Goal: Obtain resource: Download file/media

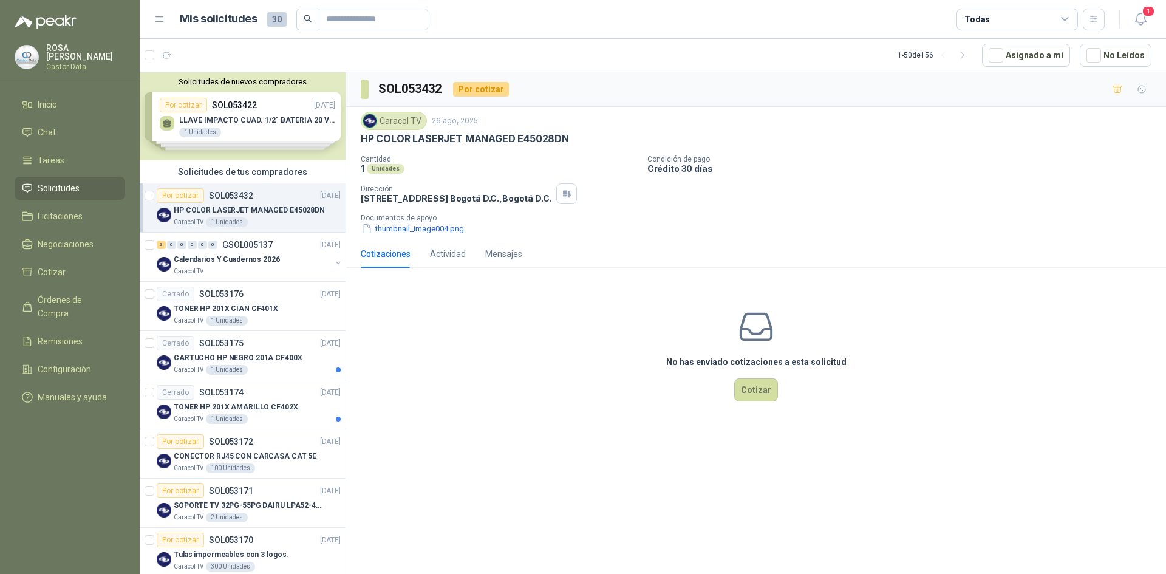
click at [1069, 20] on icon at bounding box center [1065, 19] width 11 height 11
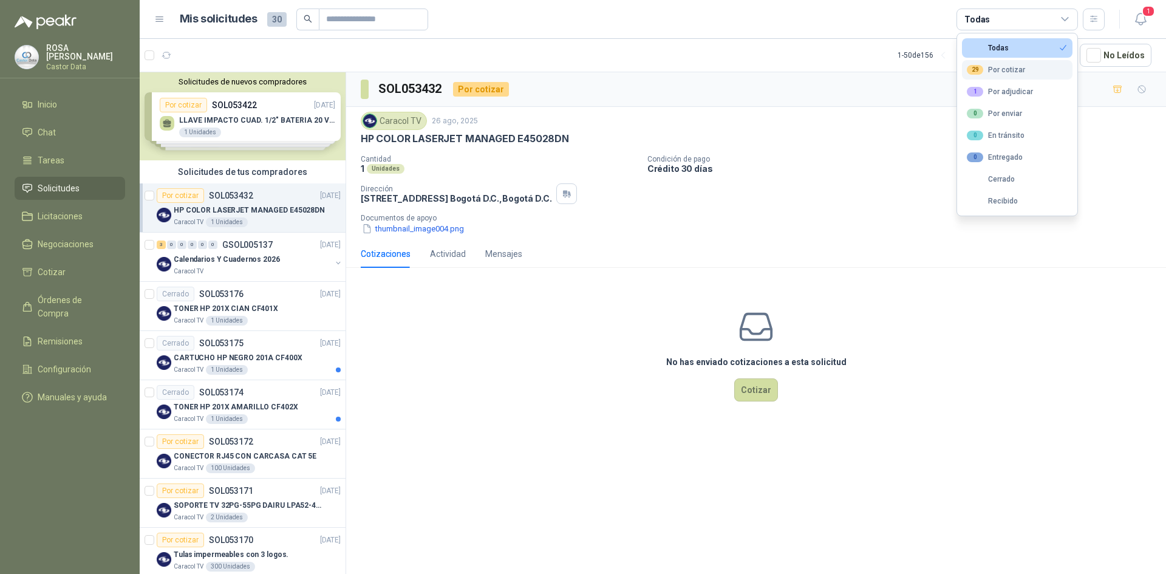
click at [1004, 69] on div "29 Por cotizar" at bounding box center [996, 70] width 58 height 10
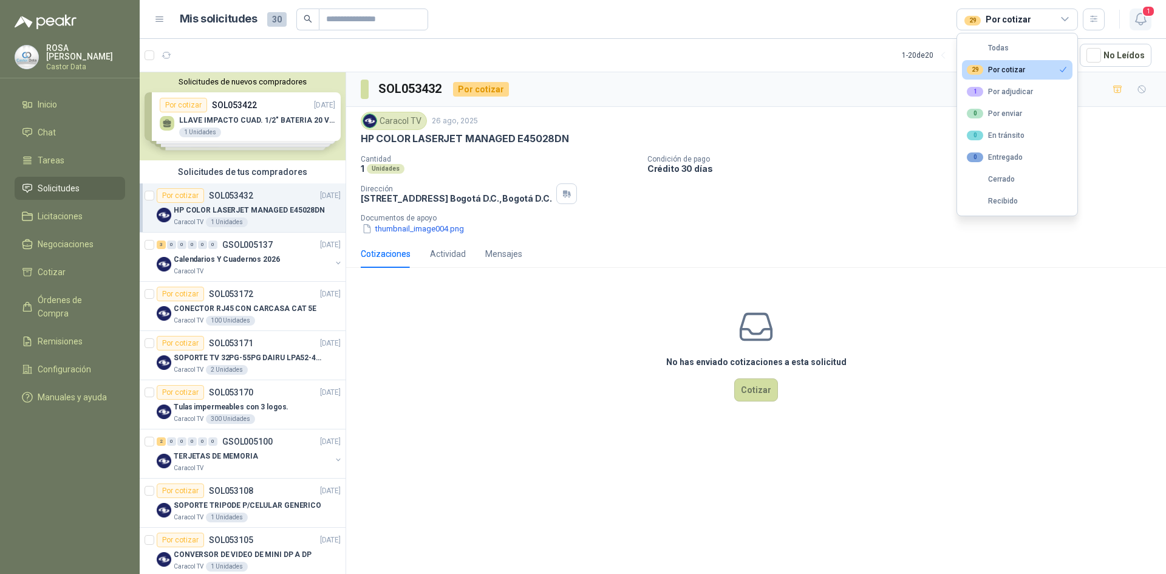
click at [1142, 16] on icon "button" at bounding box center [1141, 19] width 15 height 15
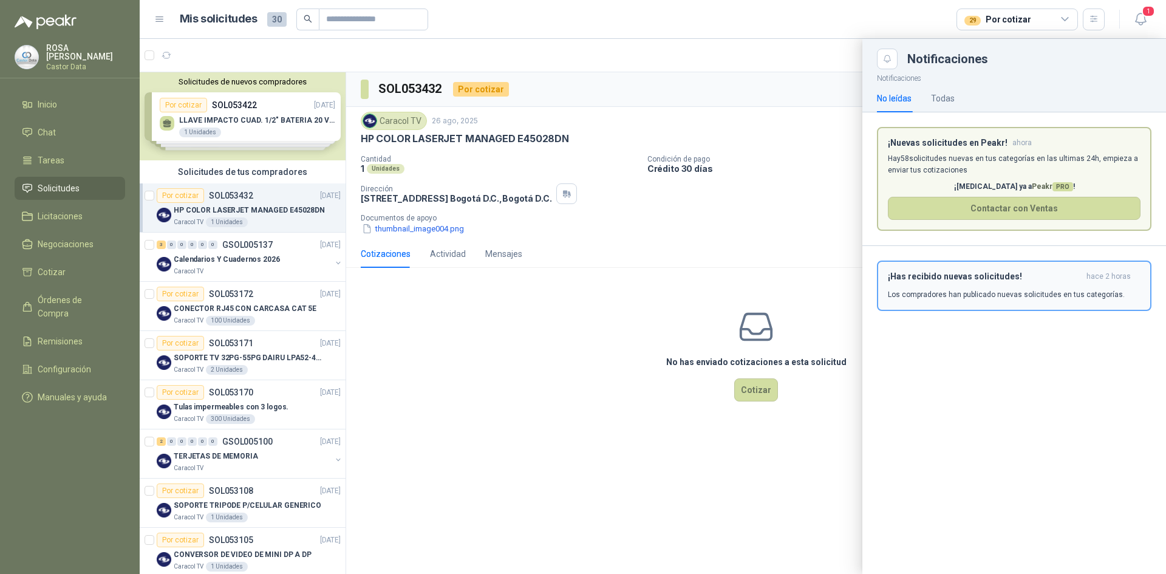
click at [950, 284] on div "¡Has recibido nuevas solicitudes! hace 2 horas Los compradores han publicado nu…" at bounding box center [1014, 286] width 253 height 29
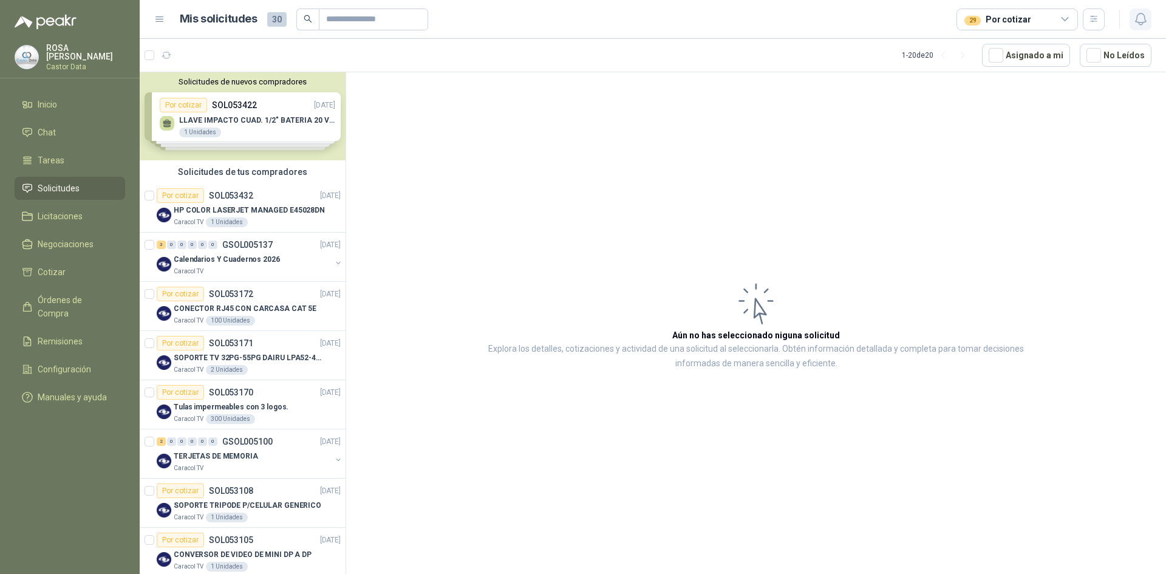
click at [1138, 18] on icon "button" at bounding box center [1141, 19] width 15 height 15
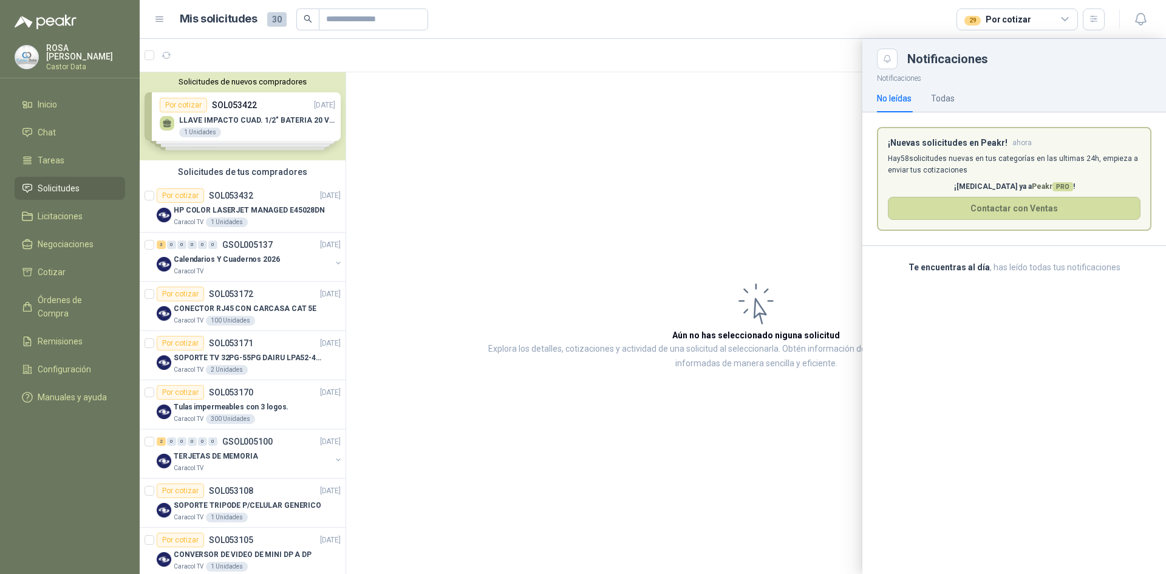
click at [948, 139] on h3 "¡Nuevas solicitudes en Peakr!" at bounding box center [948, 143] width 120 height 10
click at [696, 172] on div at bounding box center [653, 306] width 1027 height 535
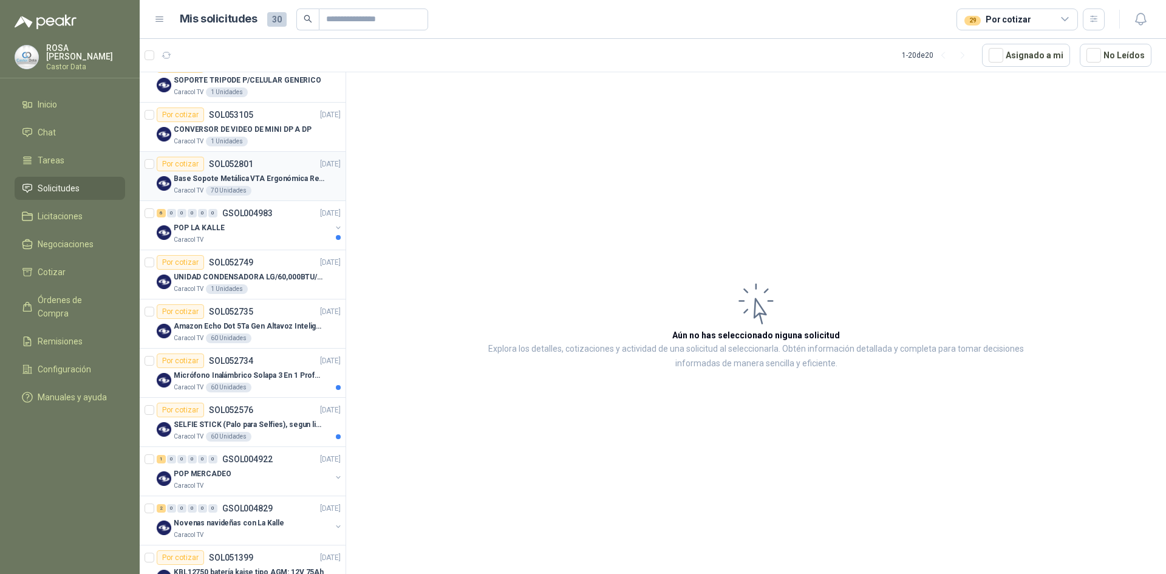
scroll to position [606, 0]
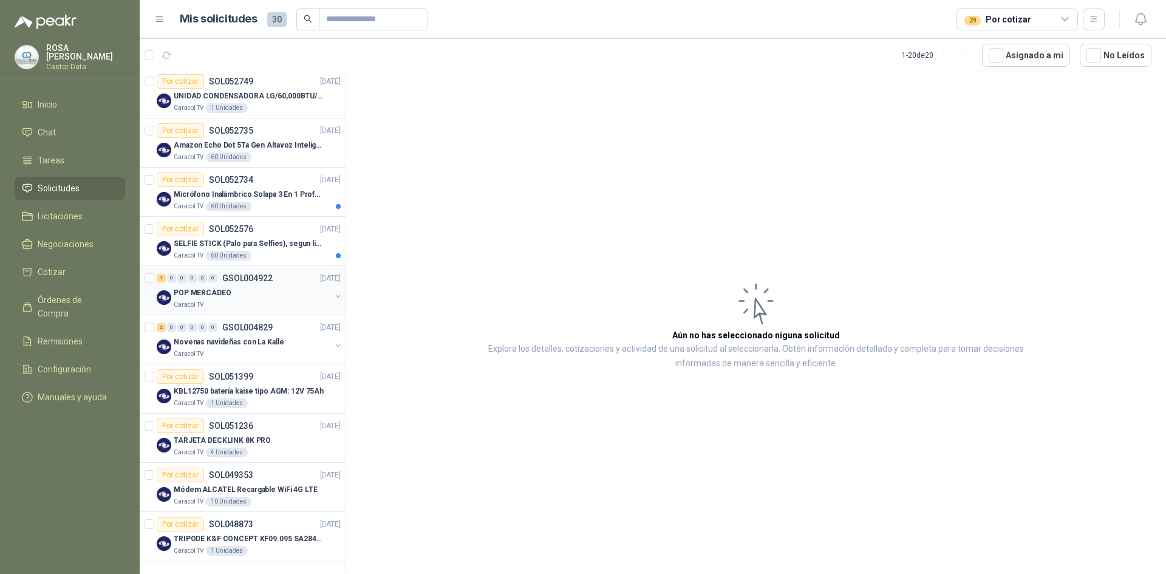
click at [237, 294] on div "POP MERCADEO" at bounding box center [252, 293] width 157 height 15
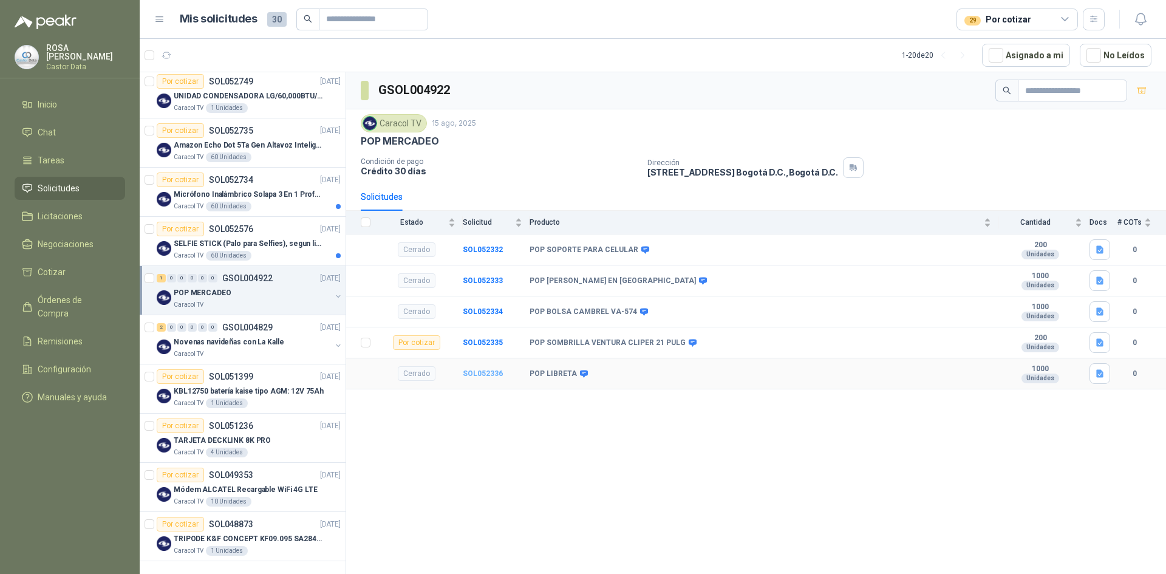
click at [489, 374] on b "SOL052336" at bounding box center [483, 373] width 40 height 9
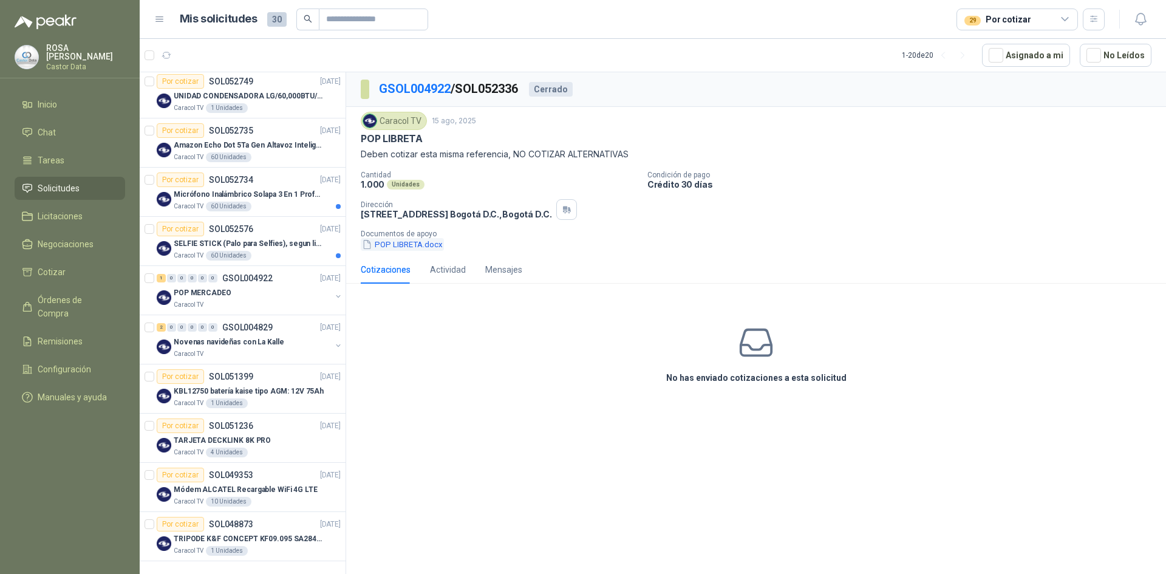
click at [389, 247] on button "POP LIBRETA.docx" at bounding box center [402, 244] width 83 height 13
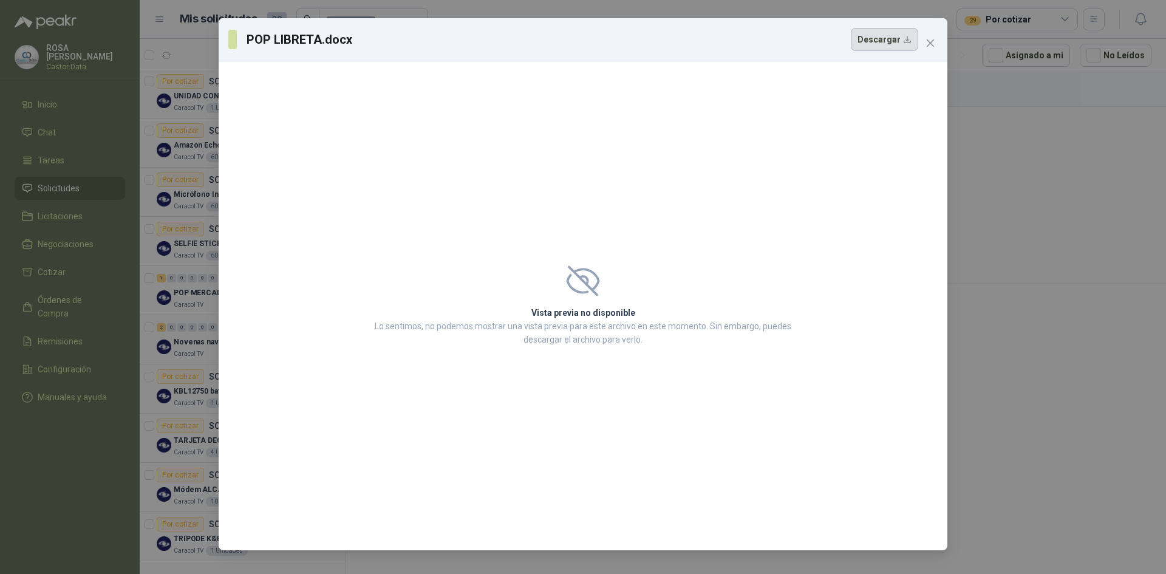
click at [903, 42] on button "Descargar" at bounding box center [884, 39] width 67 height 23
click at [933, 44] on icon "close" at bounding box center [931, 43] width 10 height 10
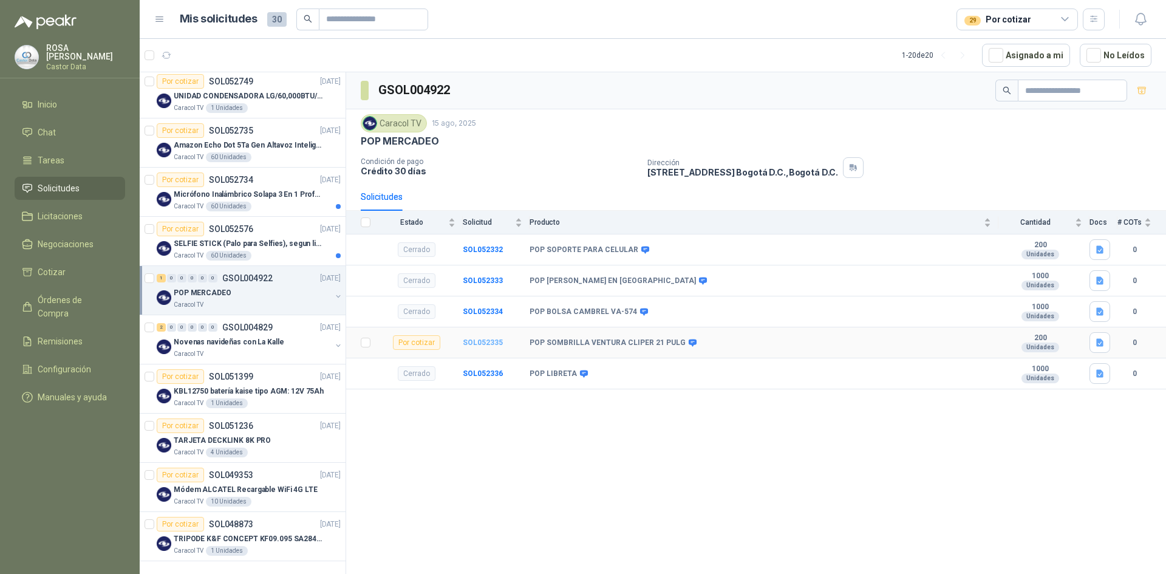
click at [478, 340] on b "SOL052335" at bounding box center [483, 342] width 40 height 9
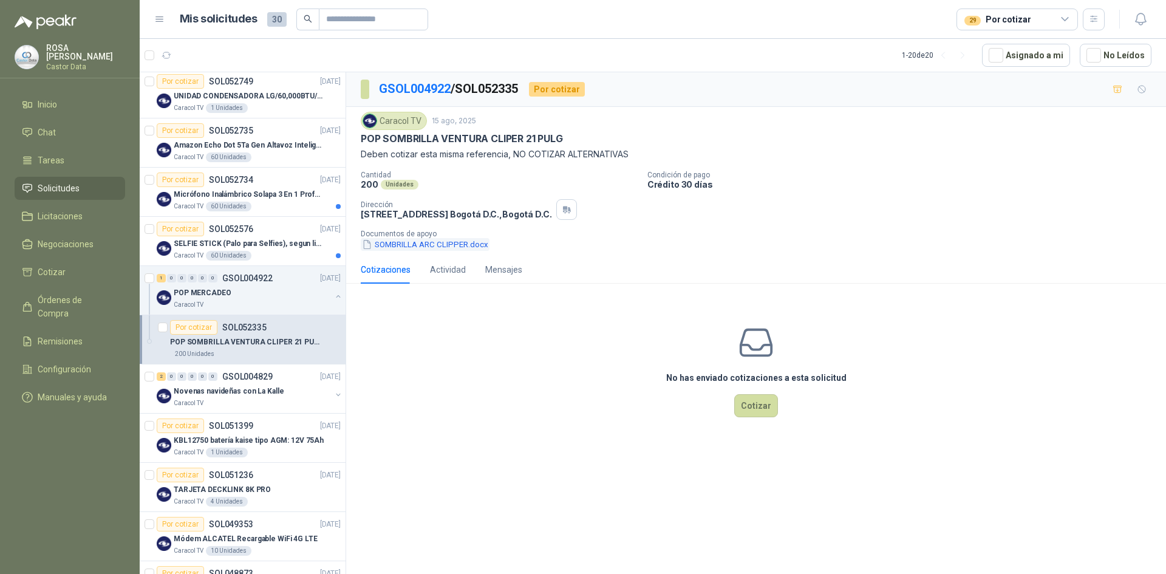
click at [451, 244] on button "SOMBRILLA ARC CLIPPER.docx" at bounding box center [425, 244] width 129 height 13
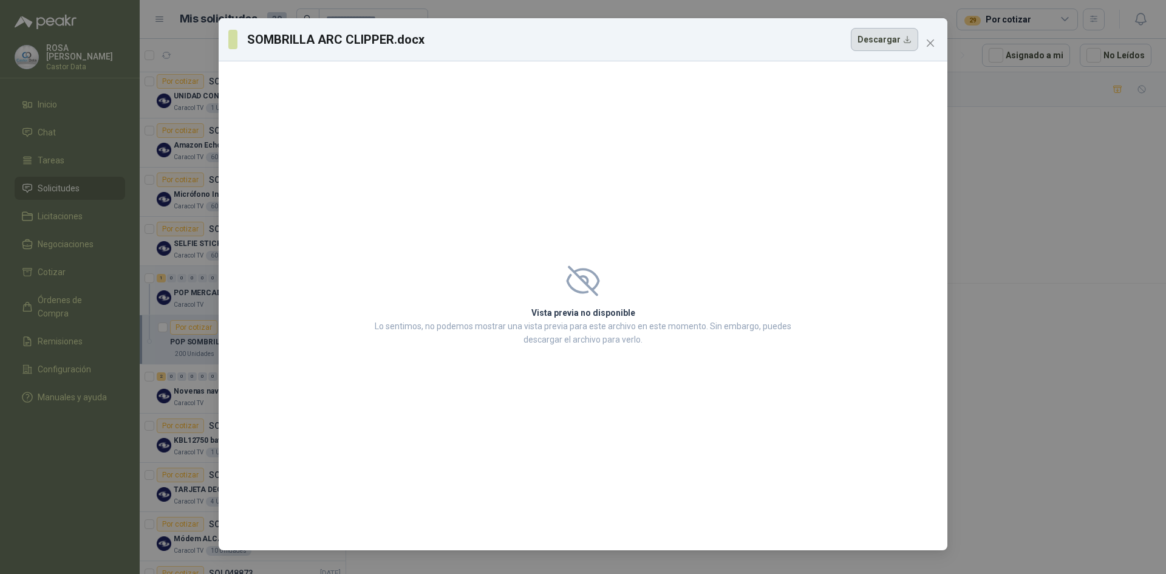
click at [883, 43] on button "Descargar" at bounding box center [884, 39] width 67 height 23
click at [929, 42] on icon "close" at bounding box center [930, 42] width 7 height 7
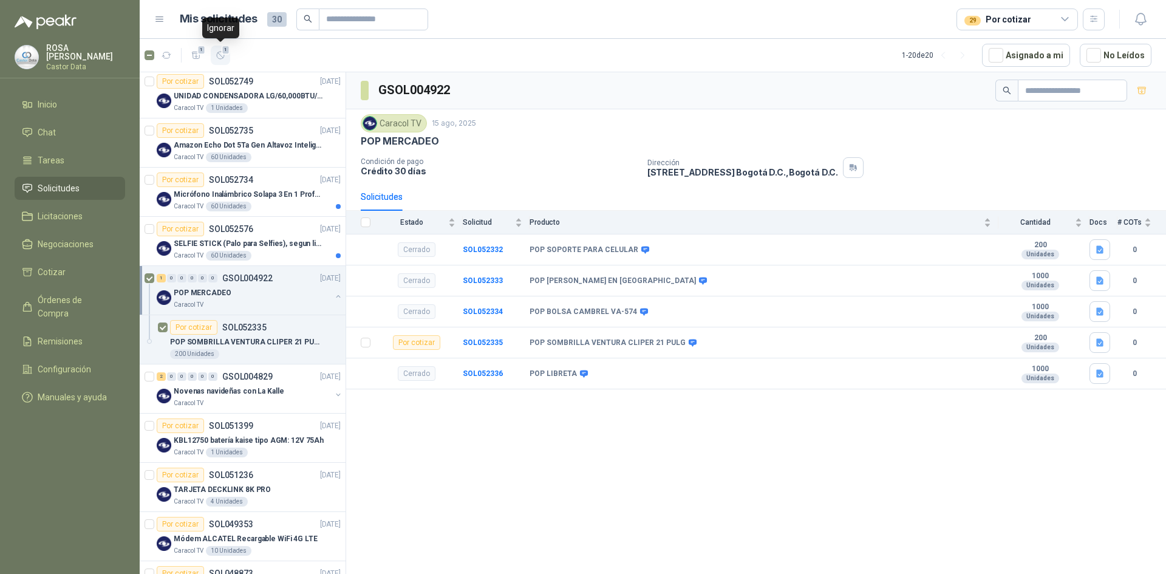
click at [218, 57] on icon "button" at bounding box center [221, 55] width 10 height 10
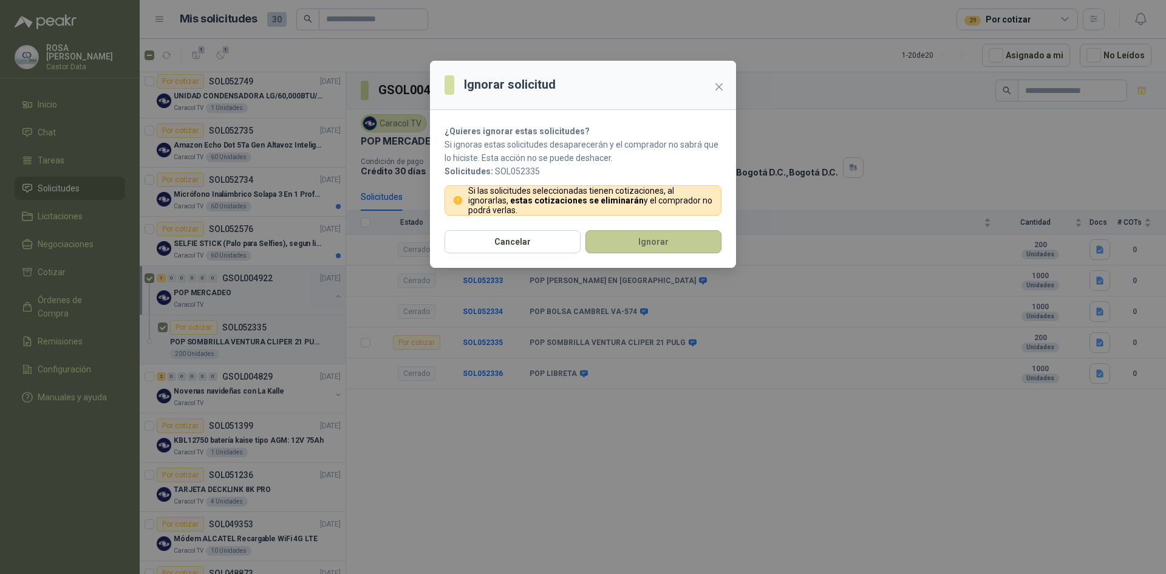
click at [629, 241] on button "Ignorar" at bounding box center [654, 241] width 136 height 23
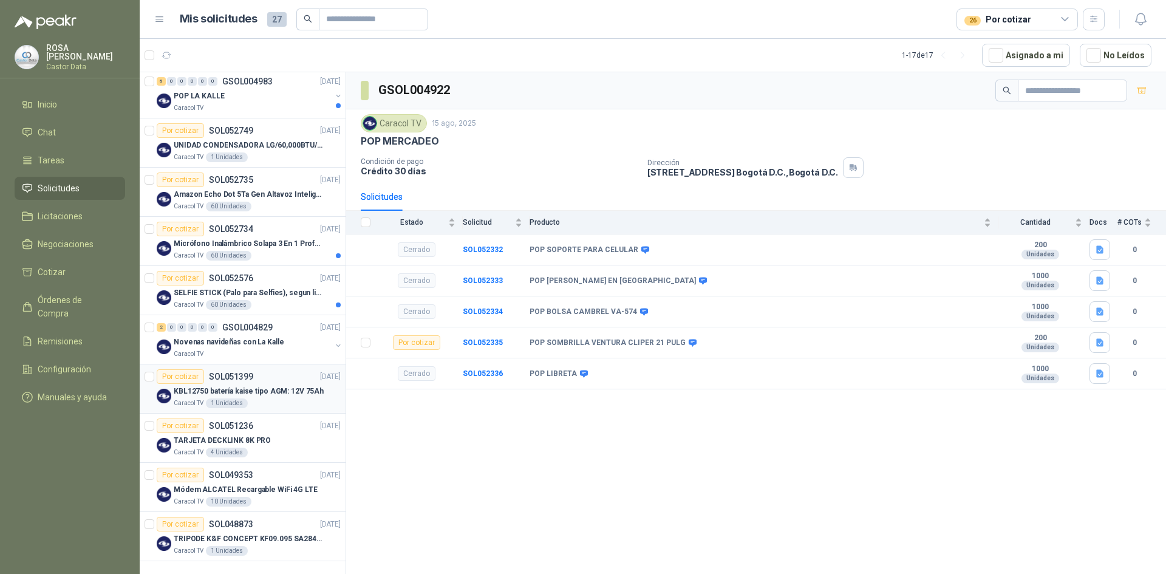
scroll to position [459, 0]
click at [250, 386] on p "KBL12750 batería kaise tipo AGM: 12V 75Ah" at bounding box center [249, 392] width 150 height 12
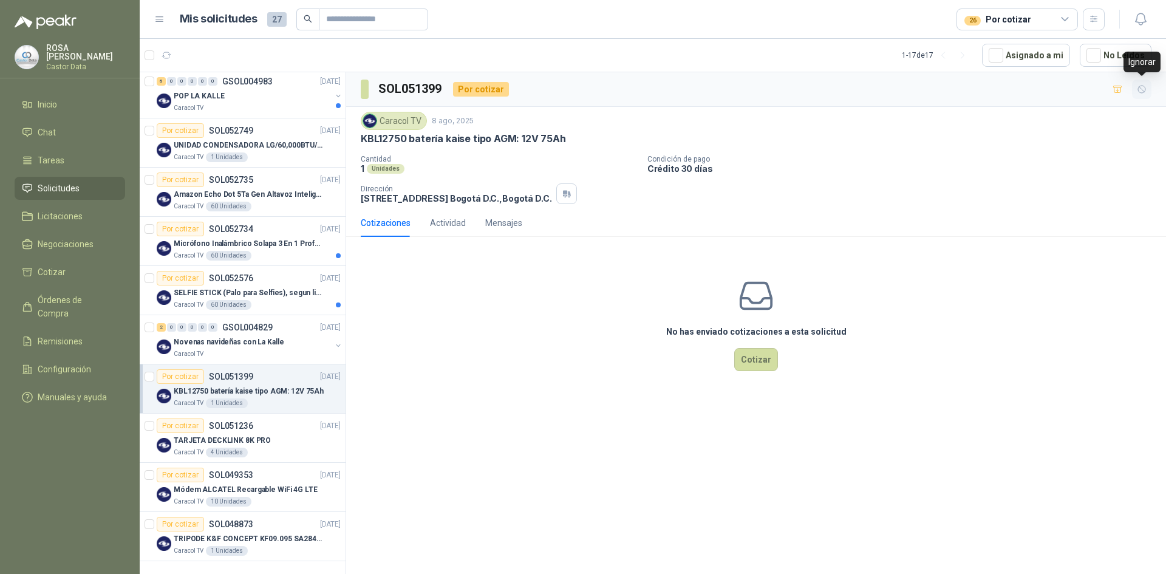
click at [1141, 88] on icon "button" at bounding box center [1142, 89] width 7 height 7
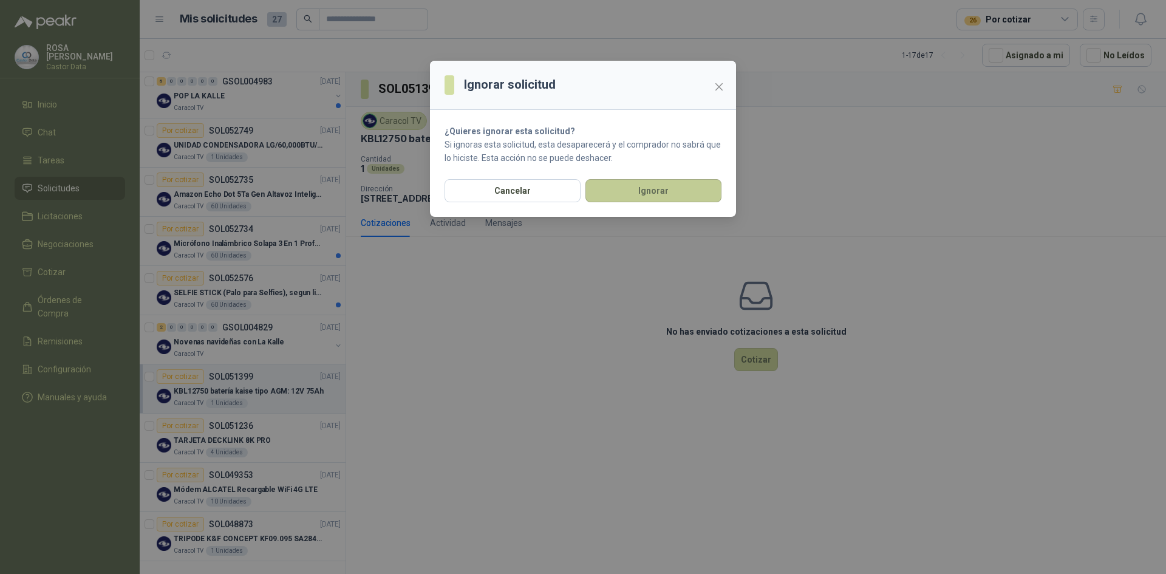
click at [664, 190] on button "Ignorar" at bounding box center [654, 190] width 136 height 23
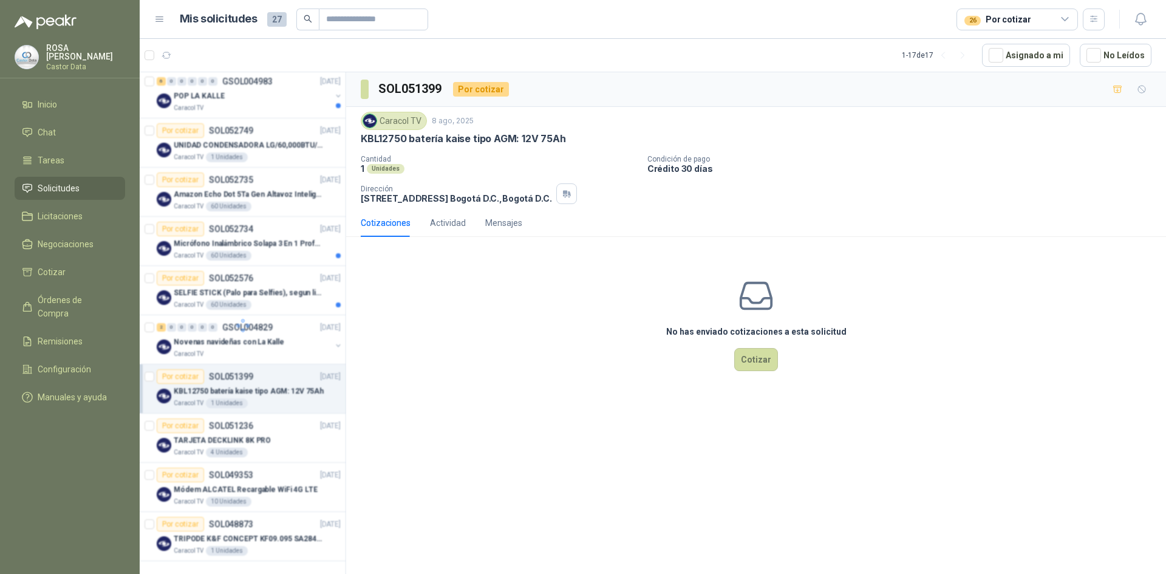
scroll to position [409, 0]
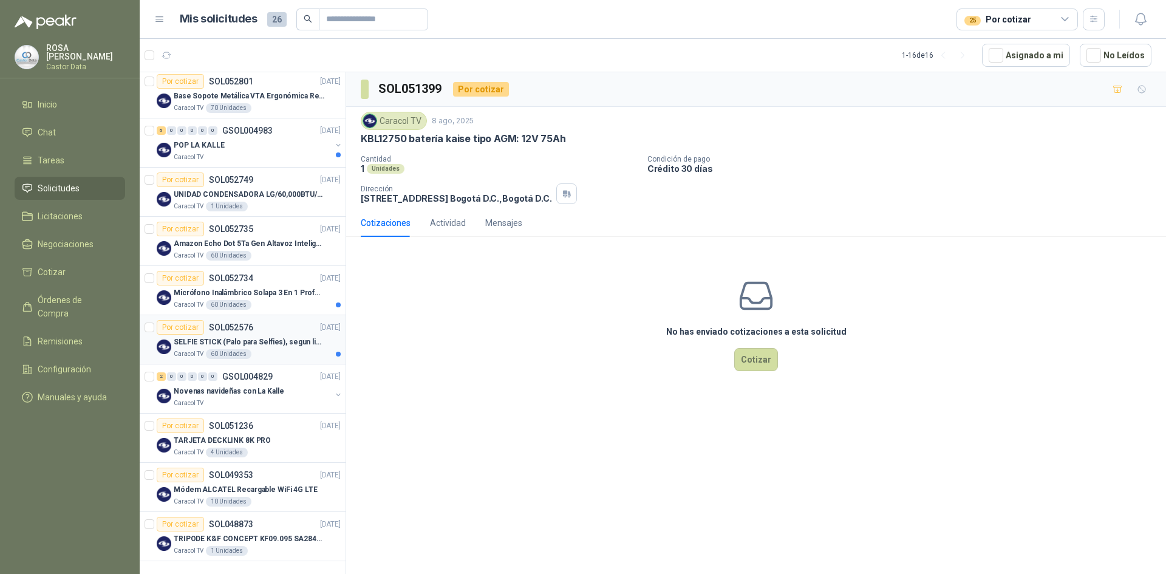
click at [270, 330] on div "Por cotizar SOL052576 [DATE]" at bounding box center [249, 327] width 184 height 15
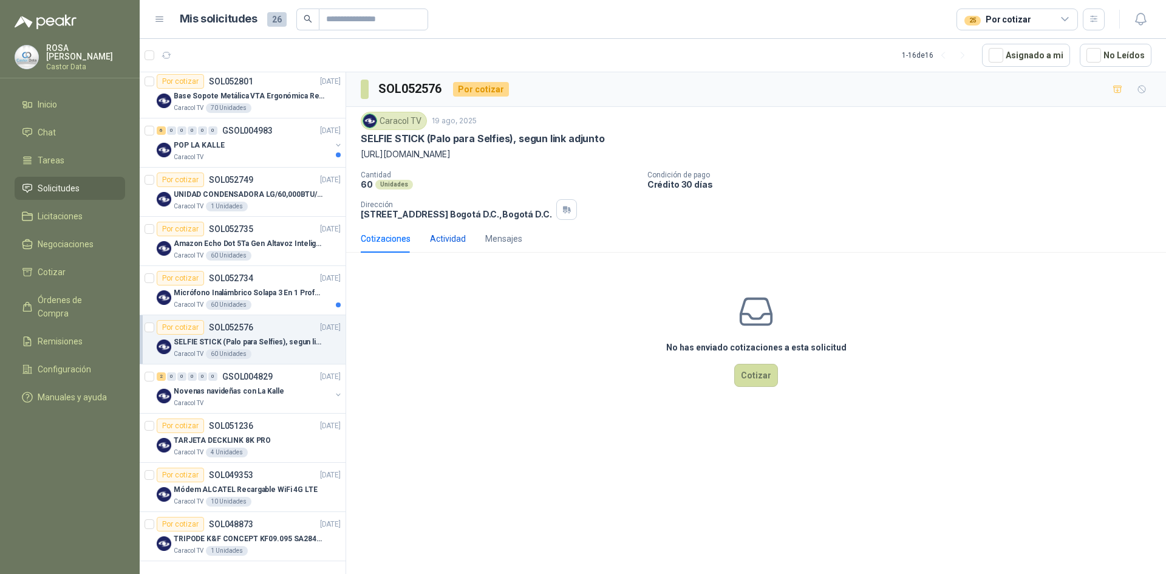
click at [445, 240] on div "Actividad" at bounding box center [448, 238] width 36 height 13
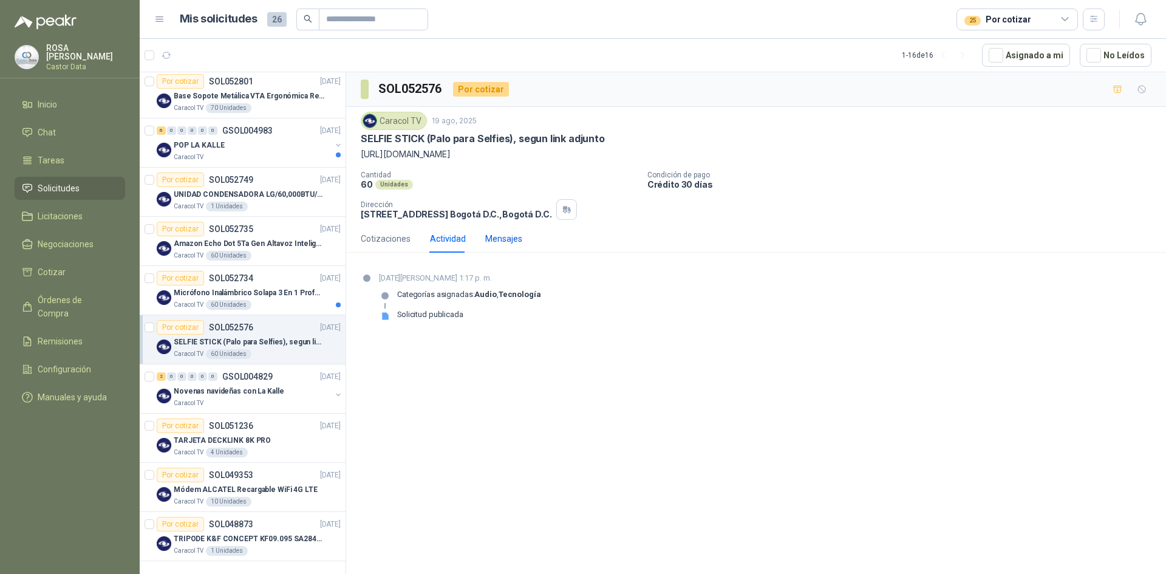
click at [496, 236] on div "Mensajes" at bounding box center [503, 238] width 37 height 13
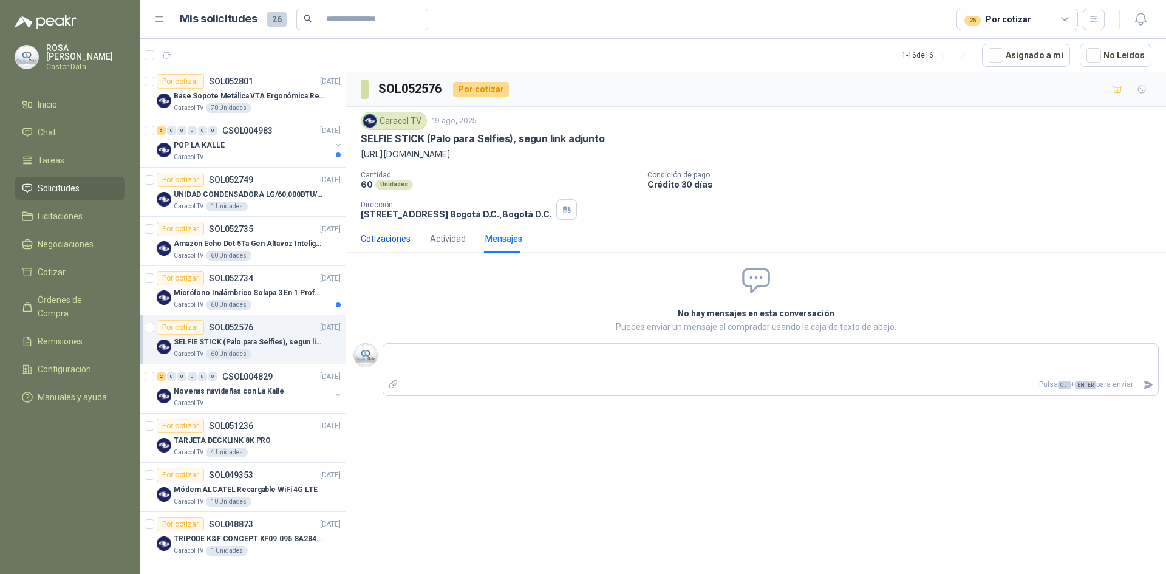
click at [379, 237] on div "Cotizaciones" at bounding box center [386, 238] width 50 height 13
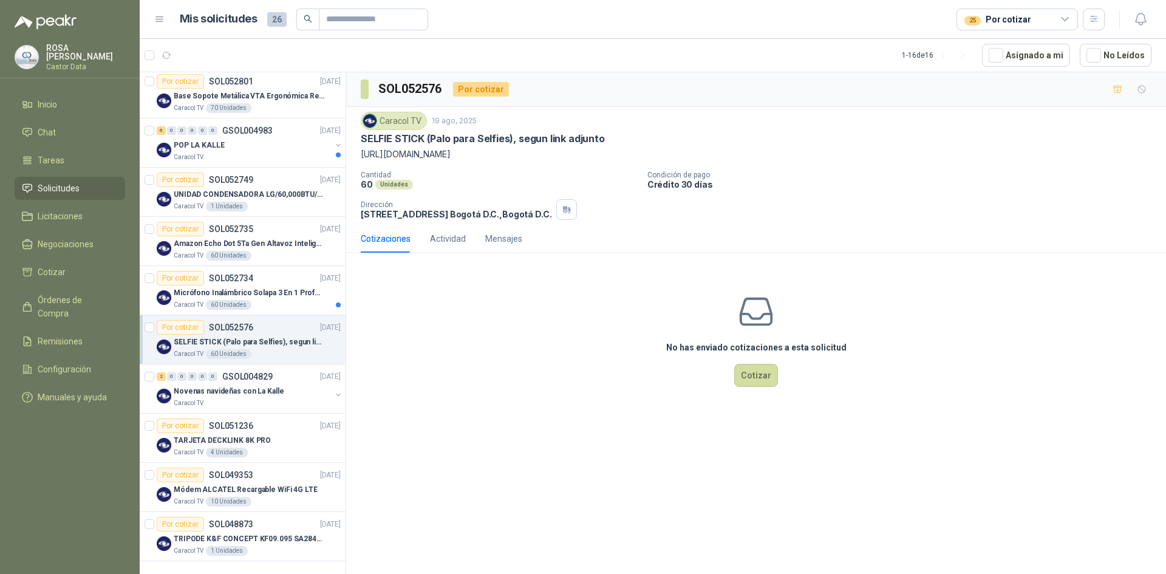
drag, startPoint x: 360, startPoint y: 156, endPoint x: 573, endPoint y: 155, distance: 212.6
click at [573, 155] on div "Caracol TV [DATE] SELFIE STICK (Palo para Selfies), segun link adjunto [URL][DO…" at bounding box center [756, 166] width 820 height 118
copy p "[URL][DOMAIN_NAME]"
click at [250, 284] on div "Por cotizar SOL052734" at bounding box center [205, 278] width 97 height 15
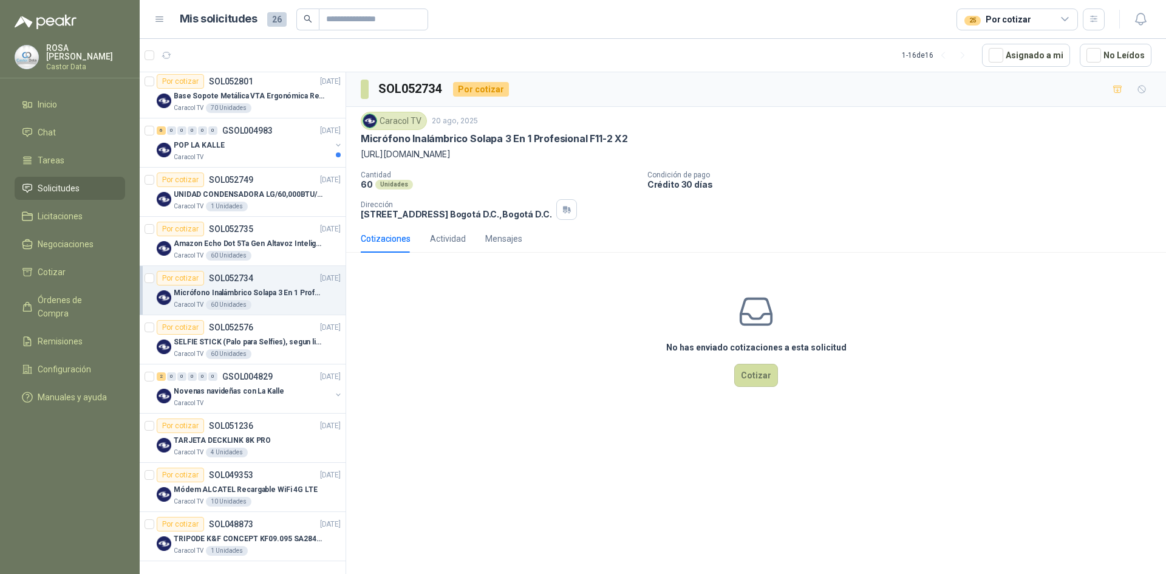
drag, startPoint x: 361, startPoint y: 156, endPoint x: 471, endPoint y: 151, distance: 110.1
click at [471, 151] on p "[URL][DOMAIN_NAME]" at bounding box center [756, 154] width 791 height 13
copy p "[URL][DOMAIN_NAME]"
drag, startPoint x: 363, startPoint y: 140, endPoint x: 628, endPoint y: 134, distance: 265.0
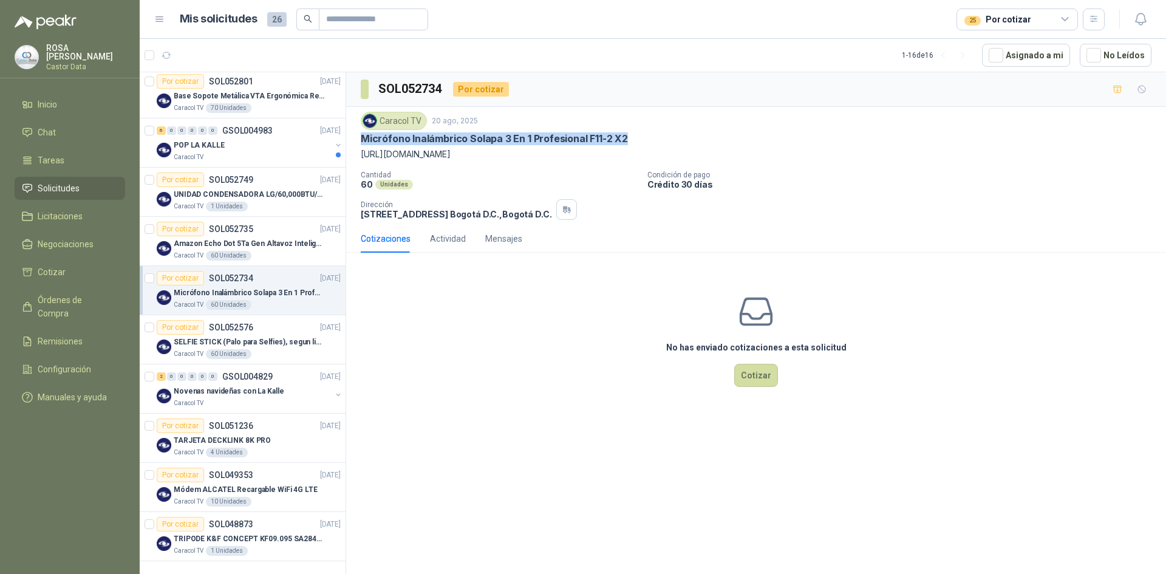
click at [628, 134] on div "Micrófono Inalámbrico Solapa 3 En 1 Profesional F11-2 X2" at bounding box center [756, 138] width 791 height 13
copy p "Micrófono Inalámbrico Solapa 3 En 1 Profesional F11-2 X2"
